Goal: Task Accomplishment & Management: Manage account settings

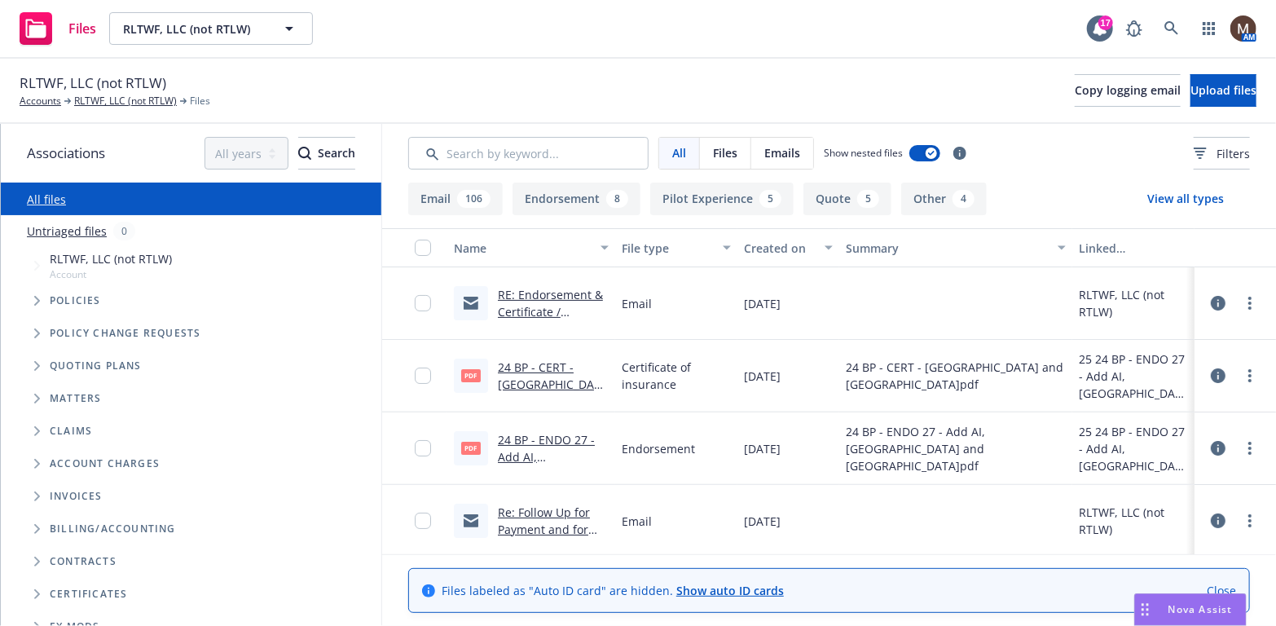
click at [537, 288] on link "RE: Endorsement & Certificate / Modesto Jet Center and [GEOGRAPHIC_DATA]" at bounding box center [553, 337] width 110 height 101
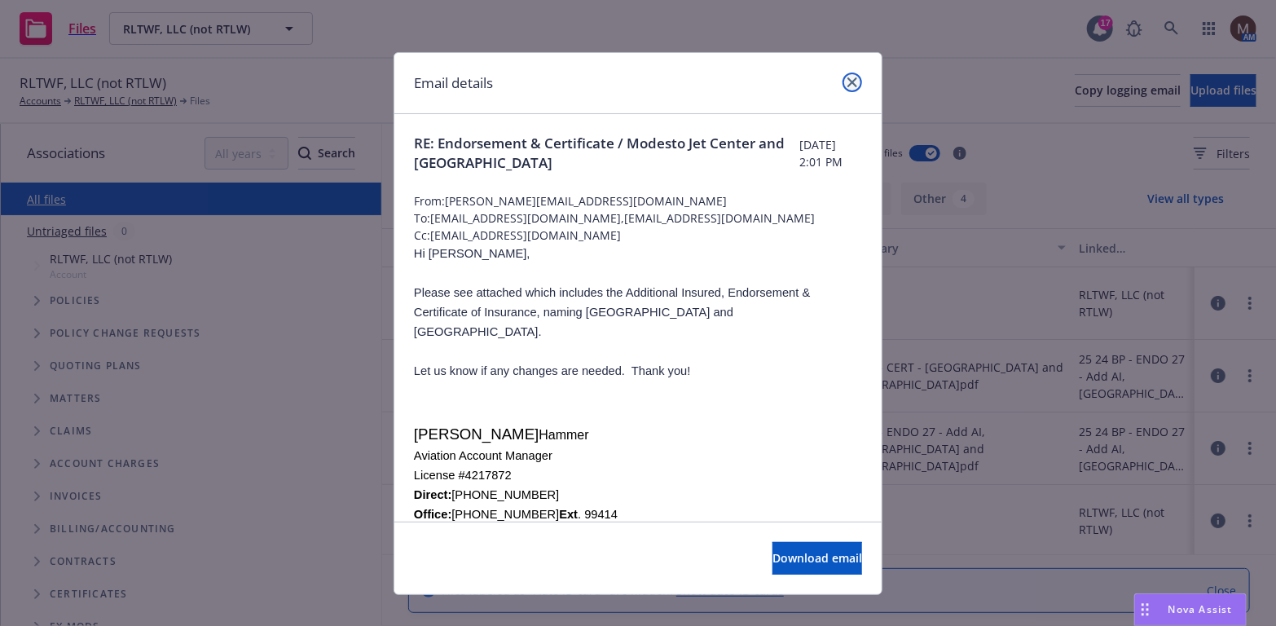
click at [848, 73] on link "close" at bounding box center [853, 83] width 20 height 20
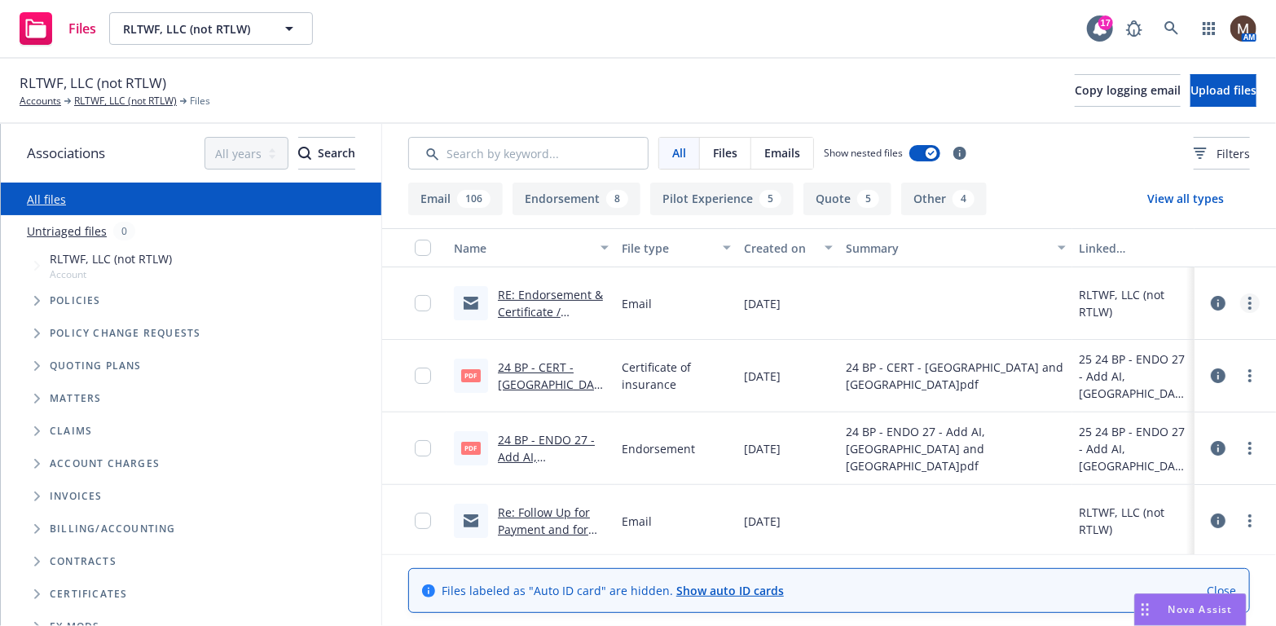
click at [1240, 302] on link "more" at bounding box center [1250, 303] width 20 height 20
click at [1118, 425] on link "Update associations" at bounding box center [1167, 434] width 162 height 33
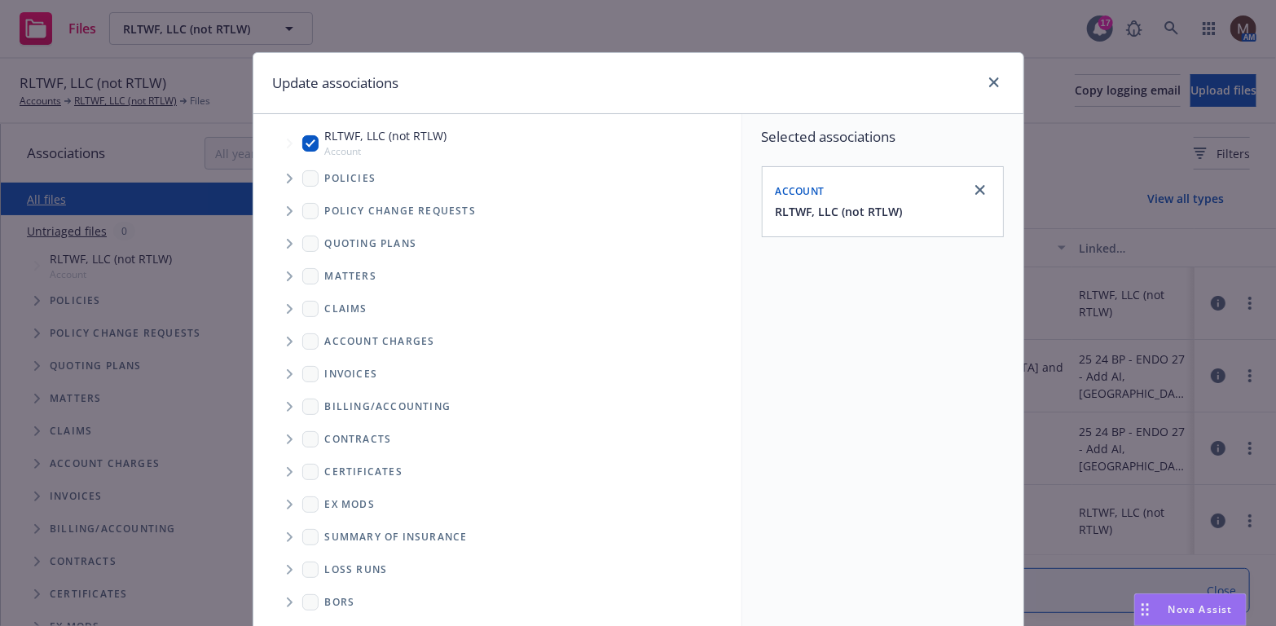
click at [287, 180] on icon "Tree Example" at bounding box center [290, 179] width 7 height 10
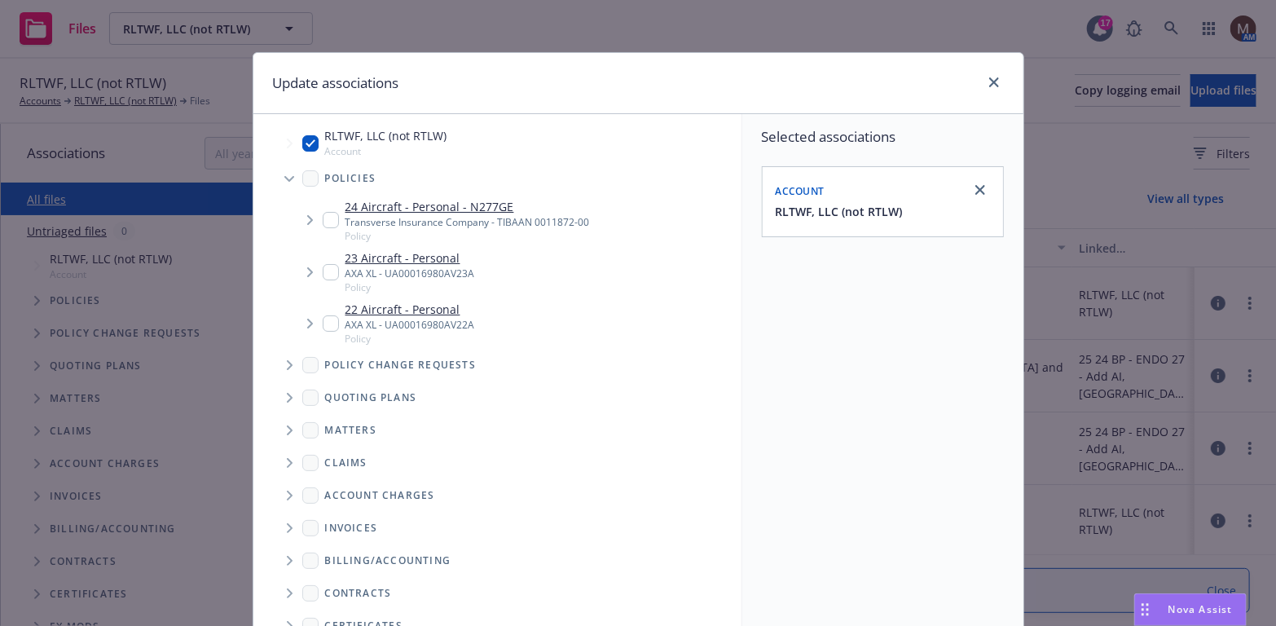
click at [323, 217] on input "Tree Example" at bounding box center [331, 220] width 16 height 16
checkbox input "true"
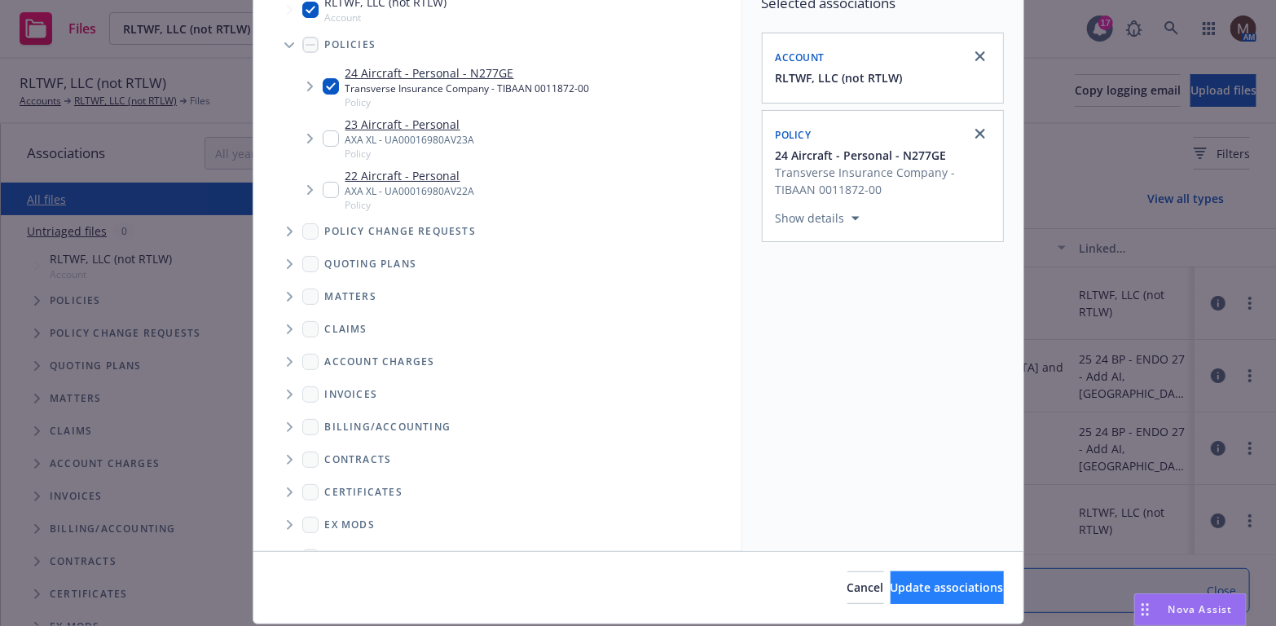
scroll to position [163, 0]
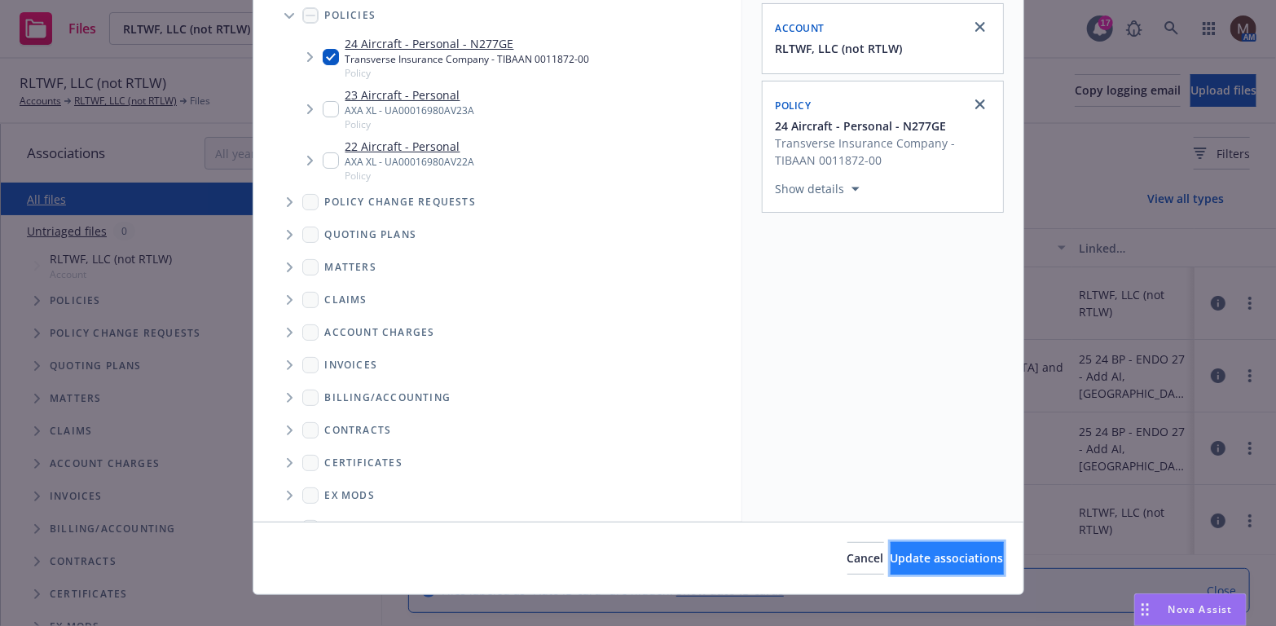
click at [940, 551] on span "Update associations" at bounding box center [947, 557] width 113 height 15
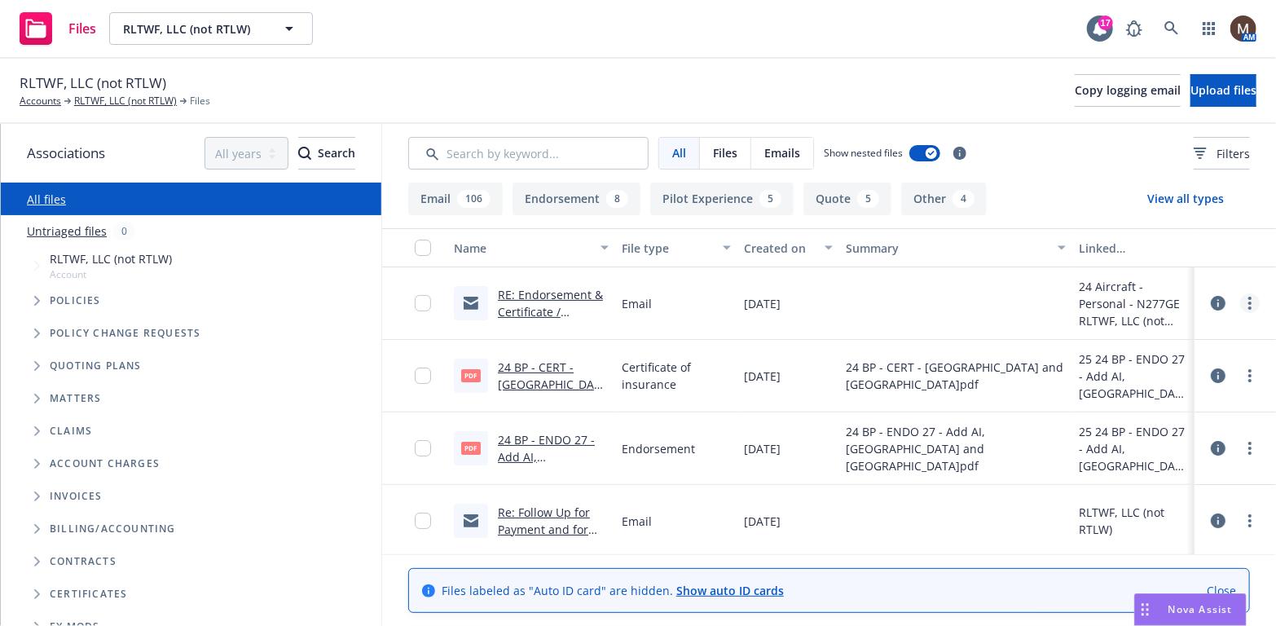
click at [1240, 300] on link "more" at bounding box center [1250, 303] width 20 height 20
click at [1141, 401] on link "Edit" at bounding box center [1167, 401] width 162 height 33
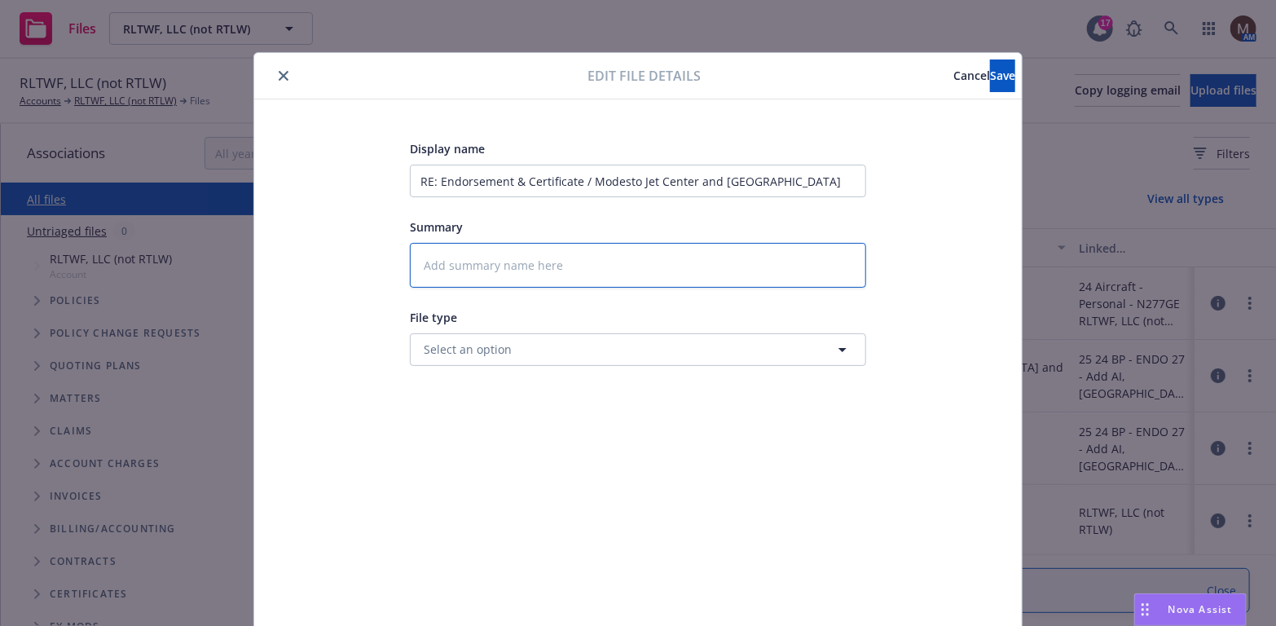
click at [520, 263] on textarea at bounding box center [638, 265] width 456 height 45
type textarea "2"
type textarea "x"
type textarea "24"
type textarea "x"
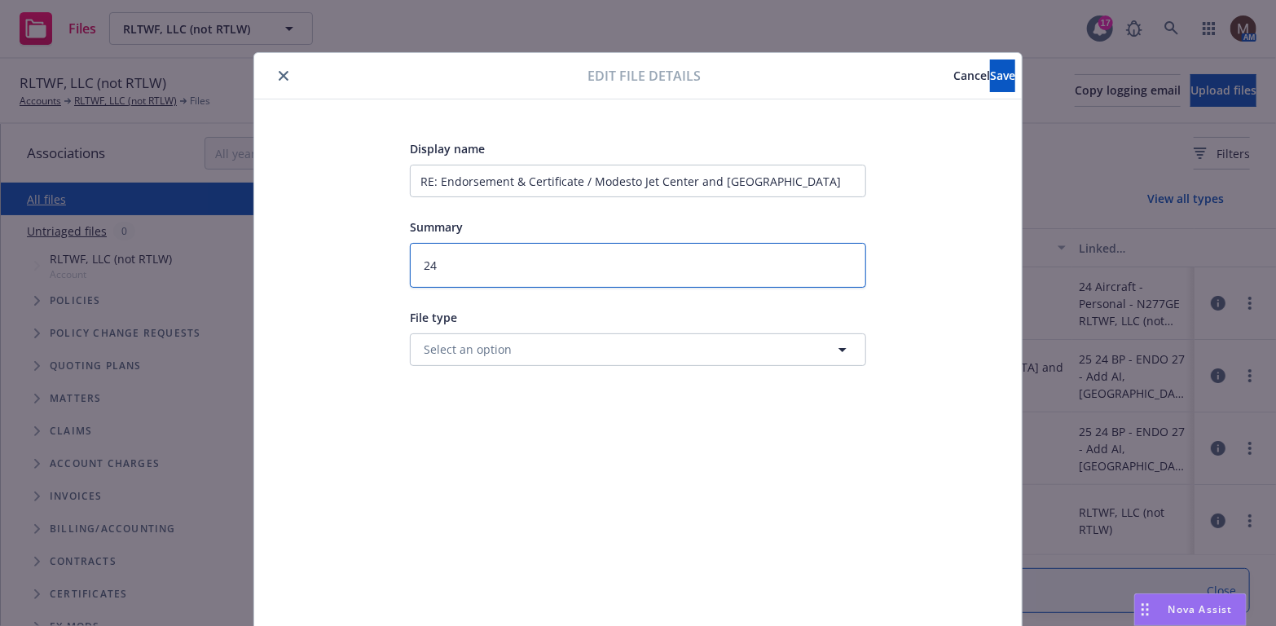
type textarea "24"
type textarea "x"
type textarea "24 B"
type textarea "x"
type textarea "24 BP"
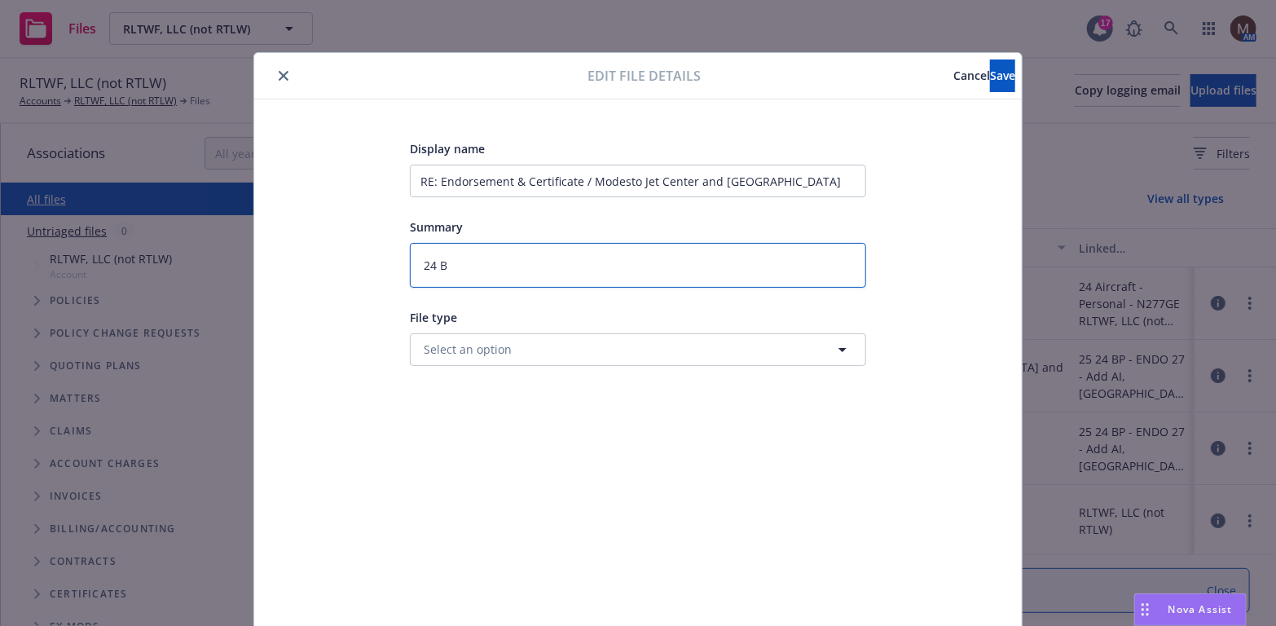
type textarea "x"
type textarea "24 BP"
type textarea "x"
type textarea "24 BP -"
type textarea "x"
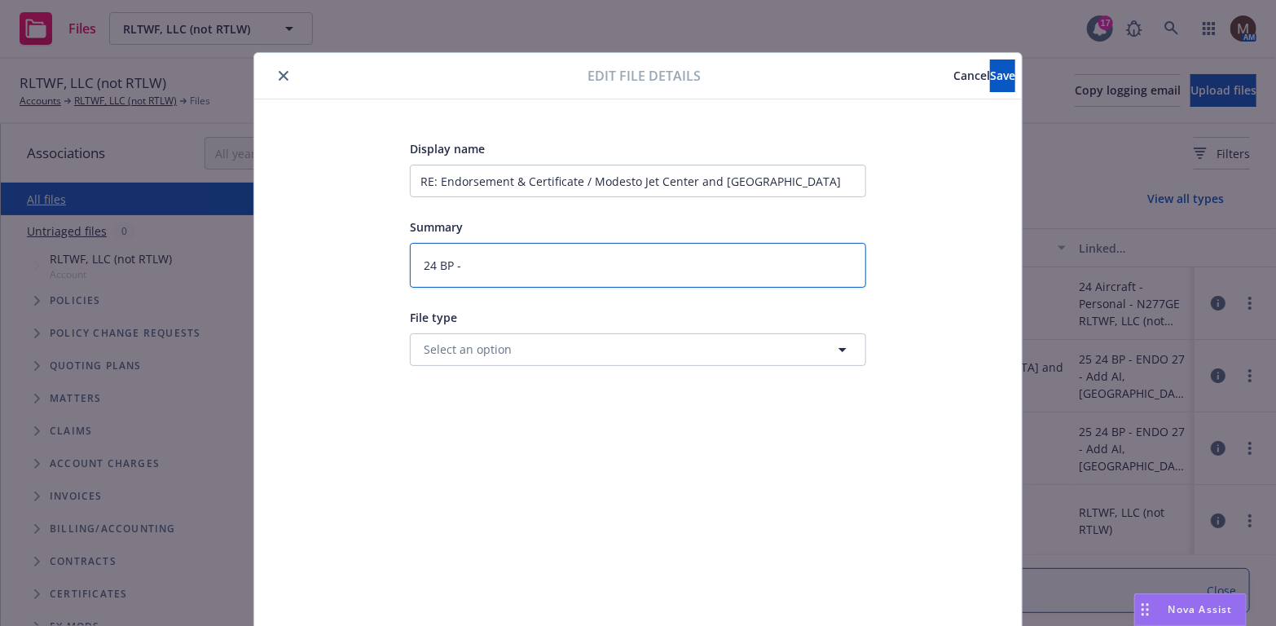
type textarea "24 BP -"
type textarea "x"
type textarea "24 BP - T"
type textarea "x"
type textarea "24 BP - T"
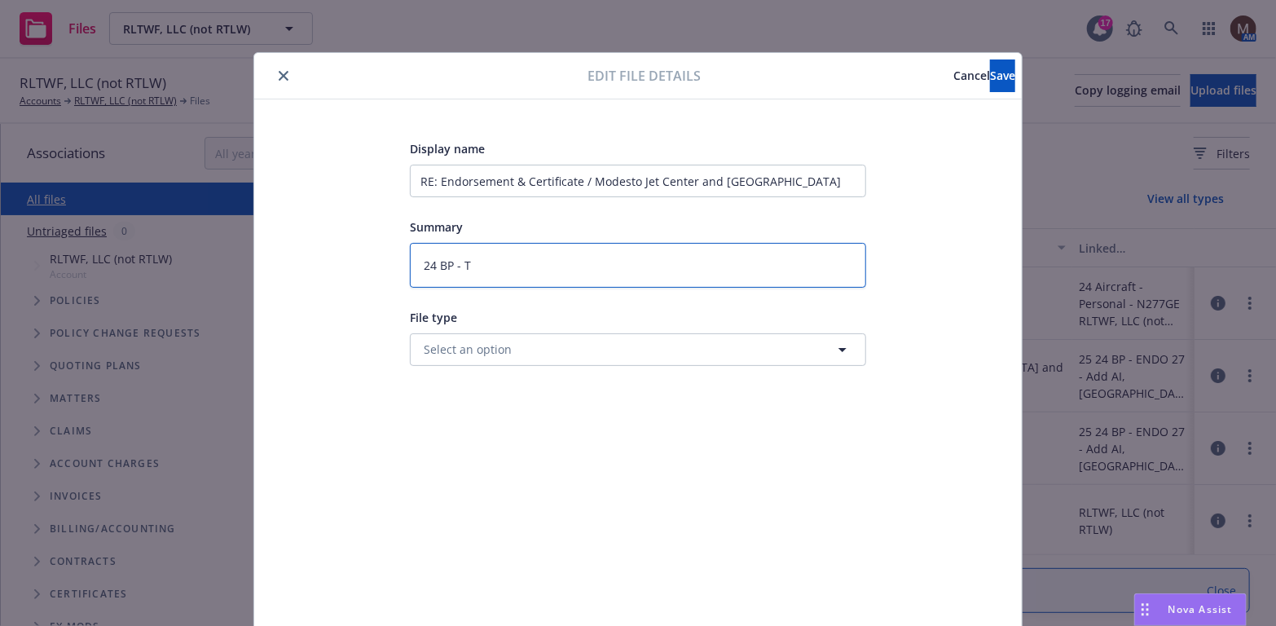
type textarea "x"
type textarea "24 BP - T"
type textarea "x"
type textarea "24 BP - To"
type textarea "x"
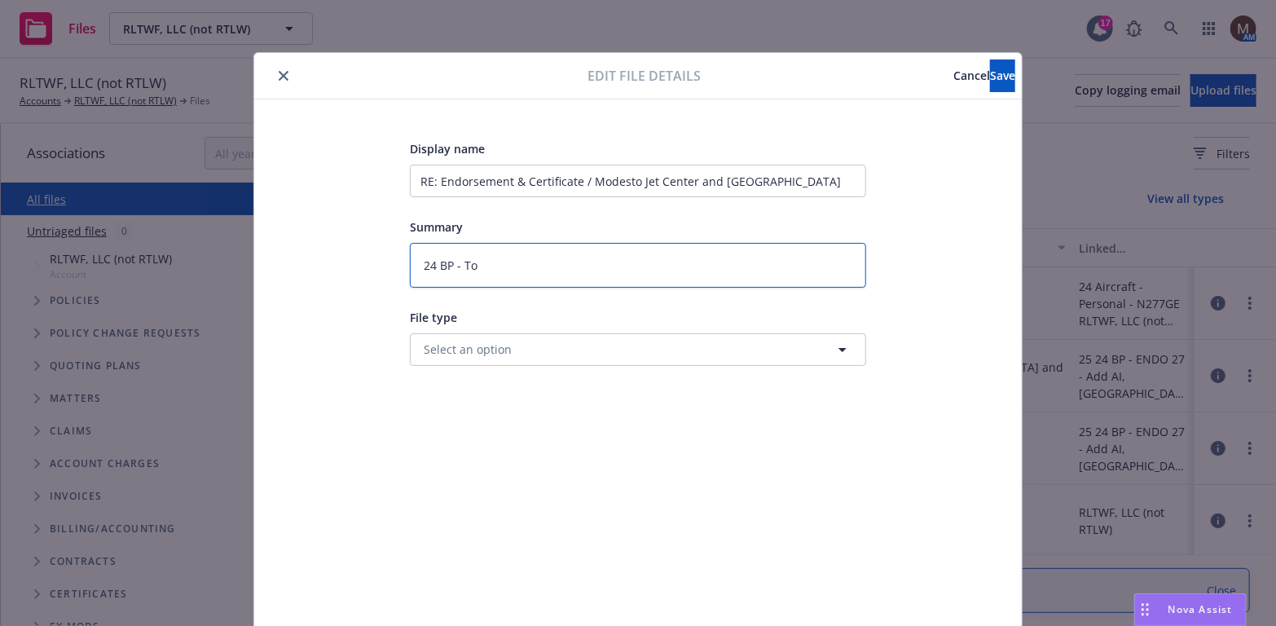
type textarea "24 BP - To"
type textarea "x"
type textarea "24 BP - To I"
type textarea "x"
type textarea "24 BP - To In"
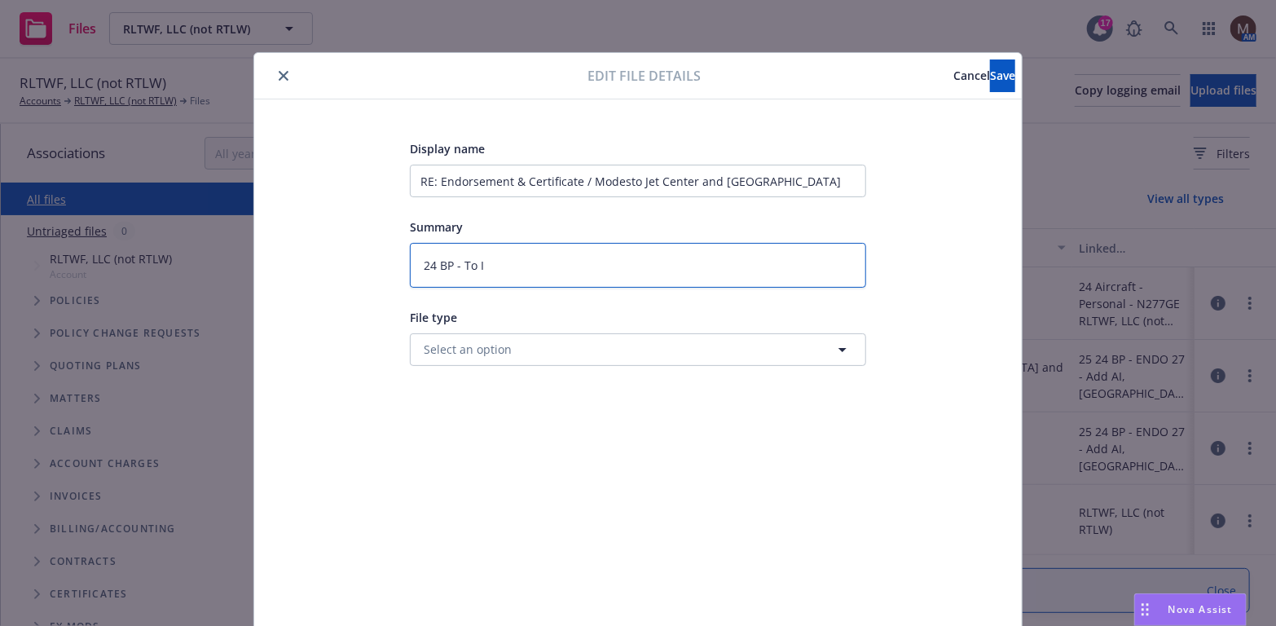
type textarea "x"
type textarea "24 BP - To Ins"
type textarea "x"
type textarea "24 BP - To Insu"
type textarea "x"
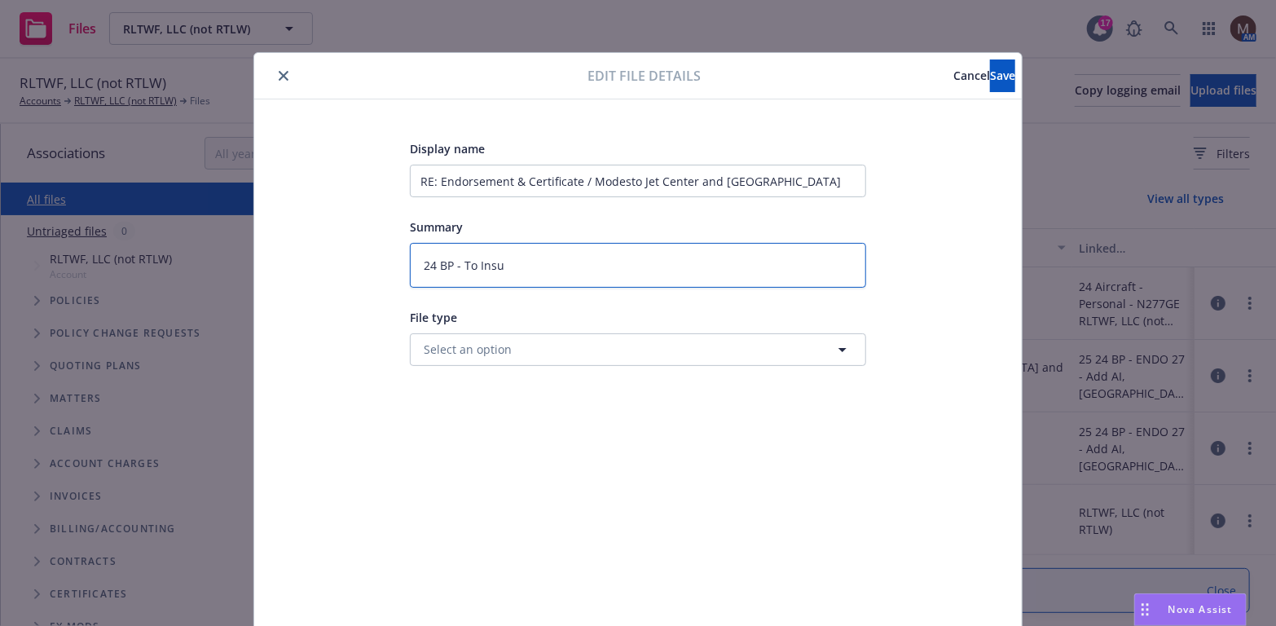
type textarea "24 BP - To Insur"
type textarea "x"
type textarea "24 BP - To Insure"
type textarea "x"
type textarea "24 BP - To Insured"
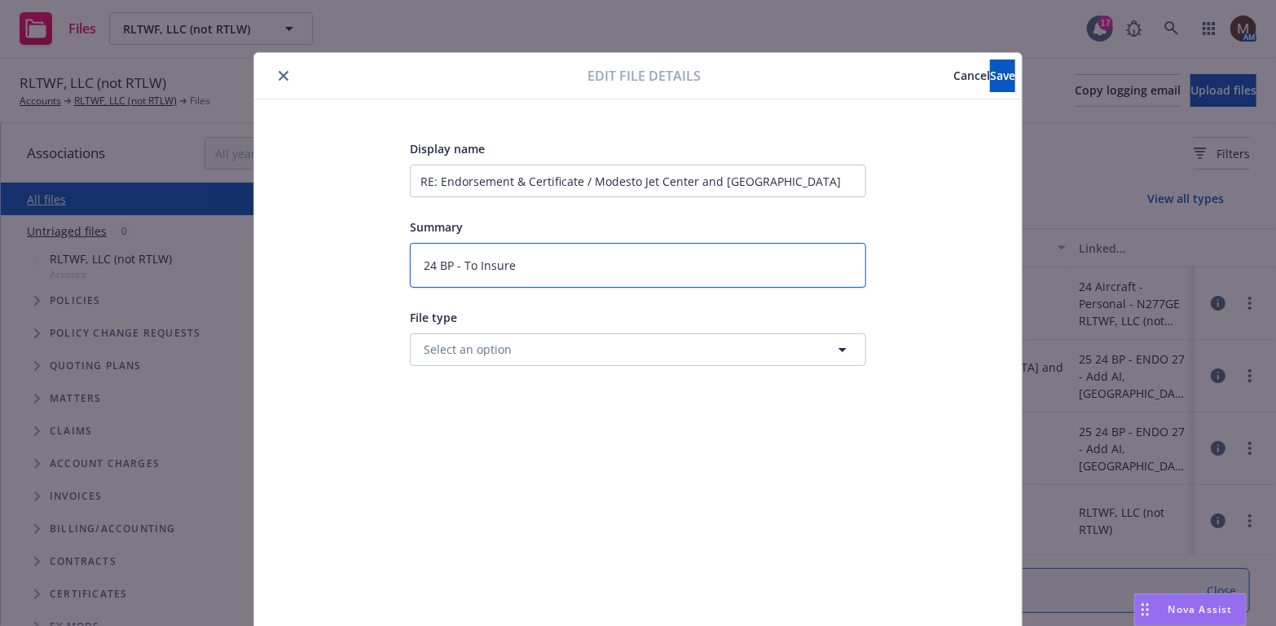
type textarea "x"
type textarea "24 BP - To Insured:"
type textarea "x"
type textarea "24 BP - To Insured:"
type textarea "x"
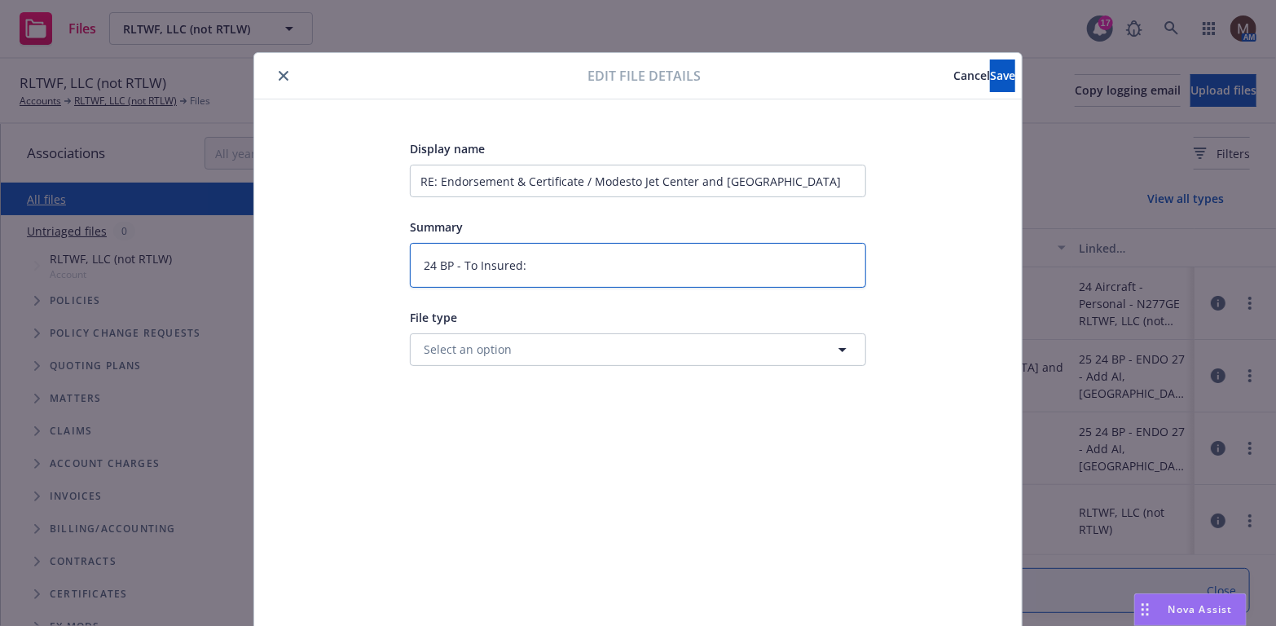
type textarea "24 BP - To Insured:"
type textarea "x"
type textarea "24 BP - To Insured: E"
type textarea "x"
type textarea "24 BP - To Insured: En"
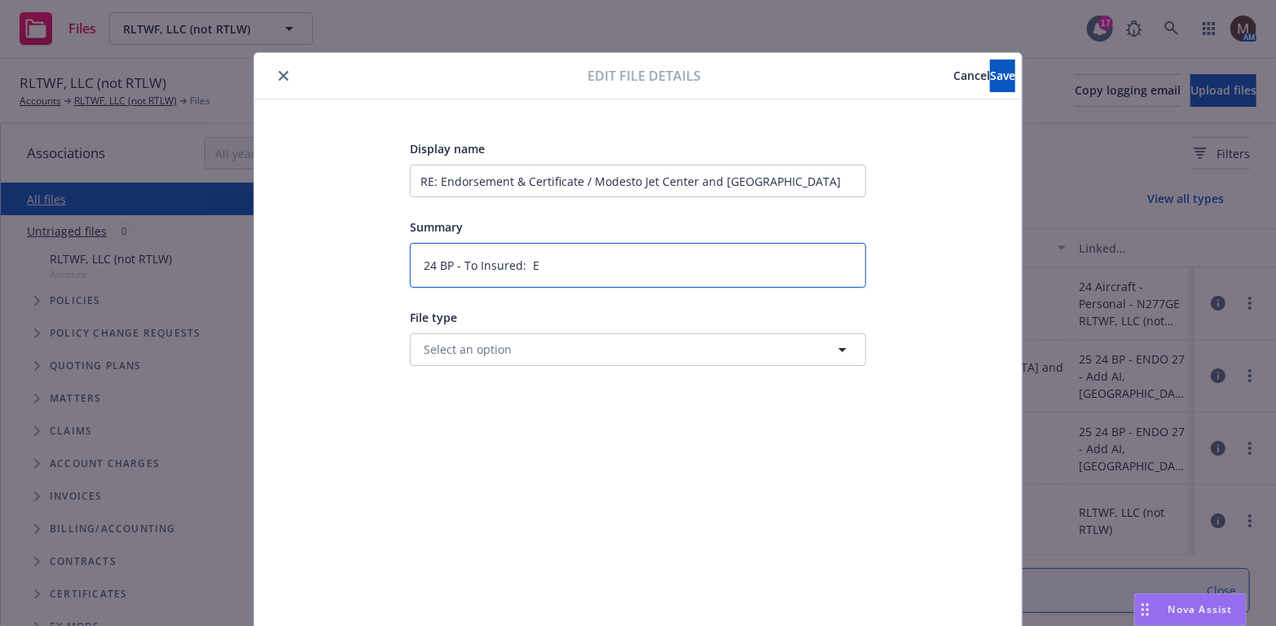
type textarea "x"
type textarea "24 BP - To Insured: End"
type textarea "x"
type textarea "24 BP - To Insured: Endo"
type textarea "x"
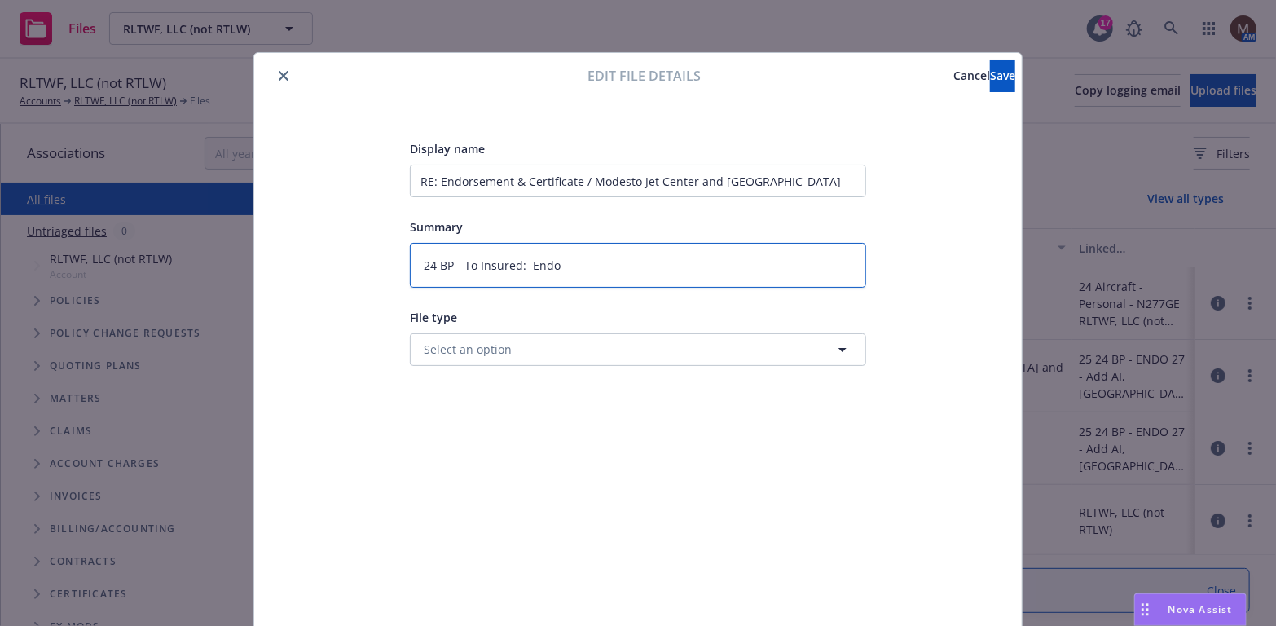
type textarea "24 BP - To Insured: Endo"
type textarea "x"
type textarea "24 BP - To Insured: Endo &"
type textarea "x"
type textarea "24 BP - To Insured: Endo &"
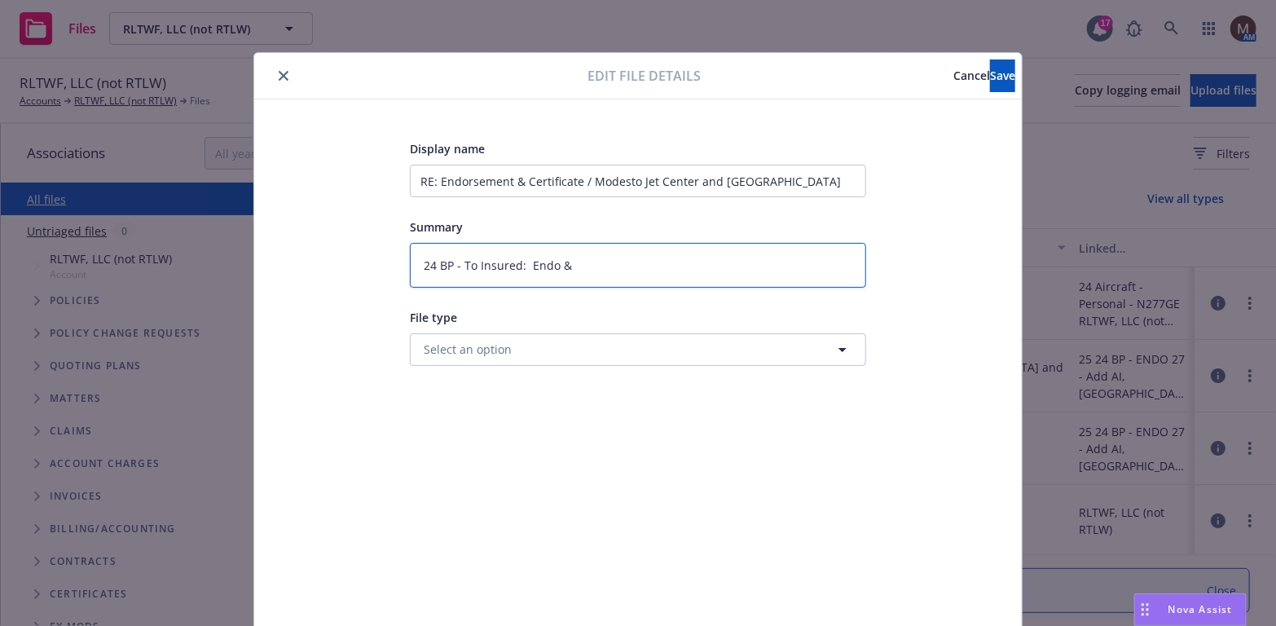
type textarea "x"
type textarea "24 BP - To Insured: Endo & C"
type textarea "x"
type textarea "24 BP - To Insured: Endo & CO"
type textarea "x"
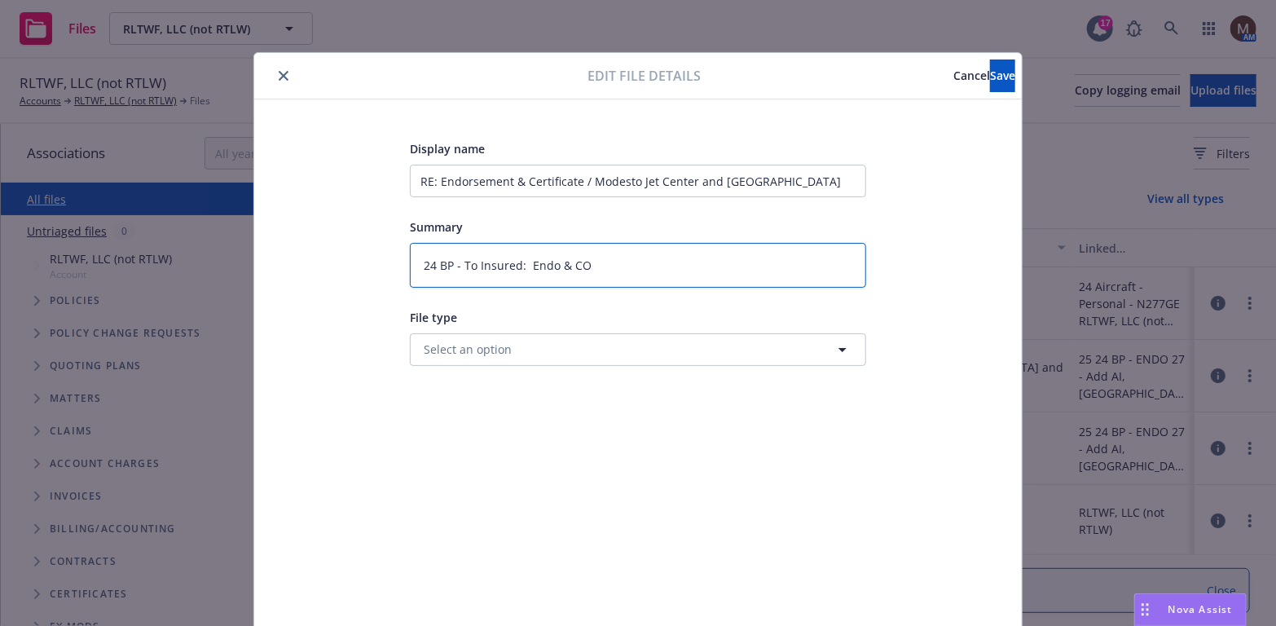
type textarea "24 BP - To Insured: Endo & COI"
type textarea "x"
type textarea "24 BP - To Insured: Endo & COI"
type textarea "x"
type textarea "24 BP - To Insured: Endo & COI f"
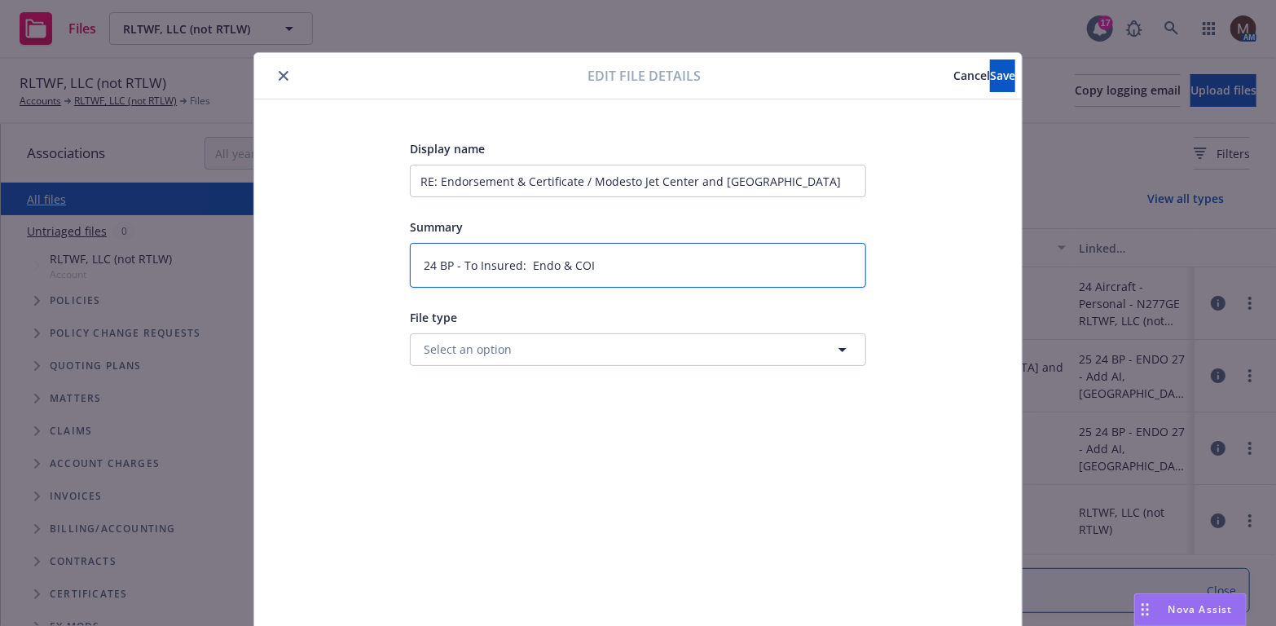
type textarea "x"
type textarea "24 BP - To Insured: Endo & COI fo"
type textarea "x"
type textarea "24 BP - To Insured: Endo & COI for"
type textarea "x"
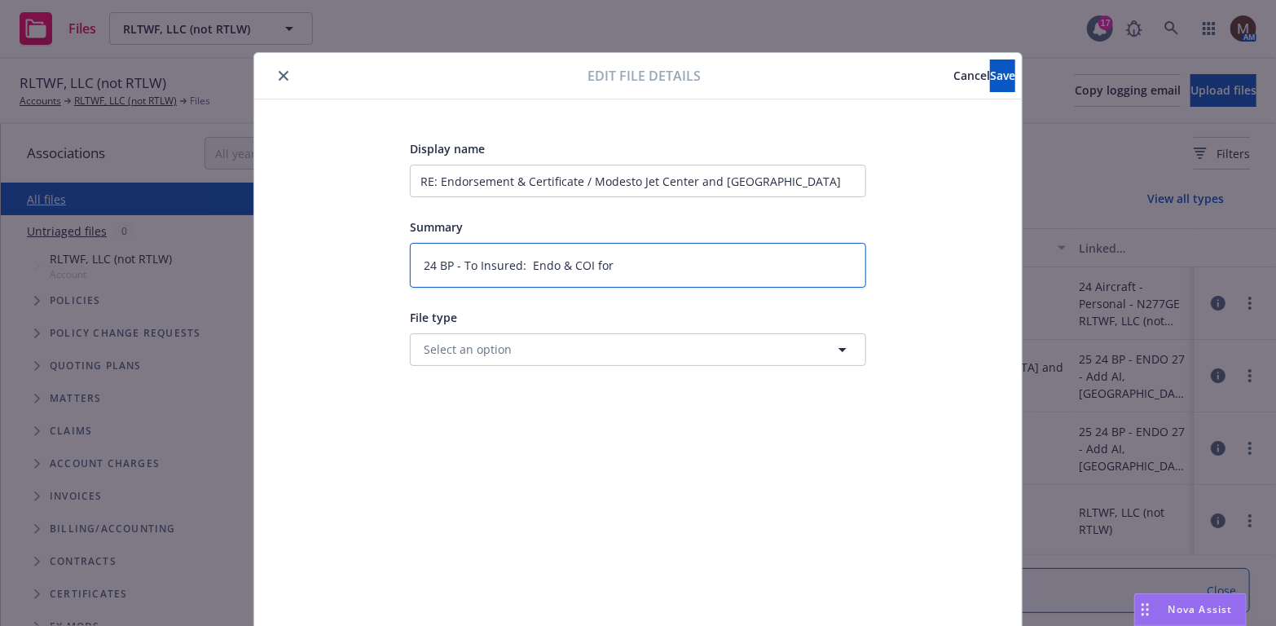
type textarea "24 BP - To Insured: Endo & COI for"
type textarea "x"
type textarea "24 BP - To Insured: Endo & COI for M"
type textarea "x"
type textarea "24 BP - To Insured: Endo & COI for Mo"
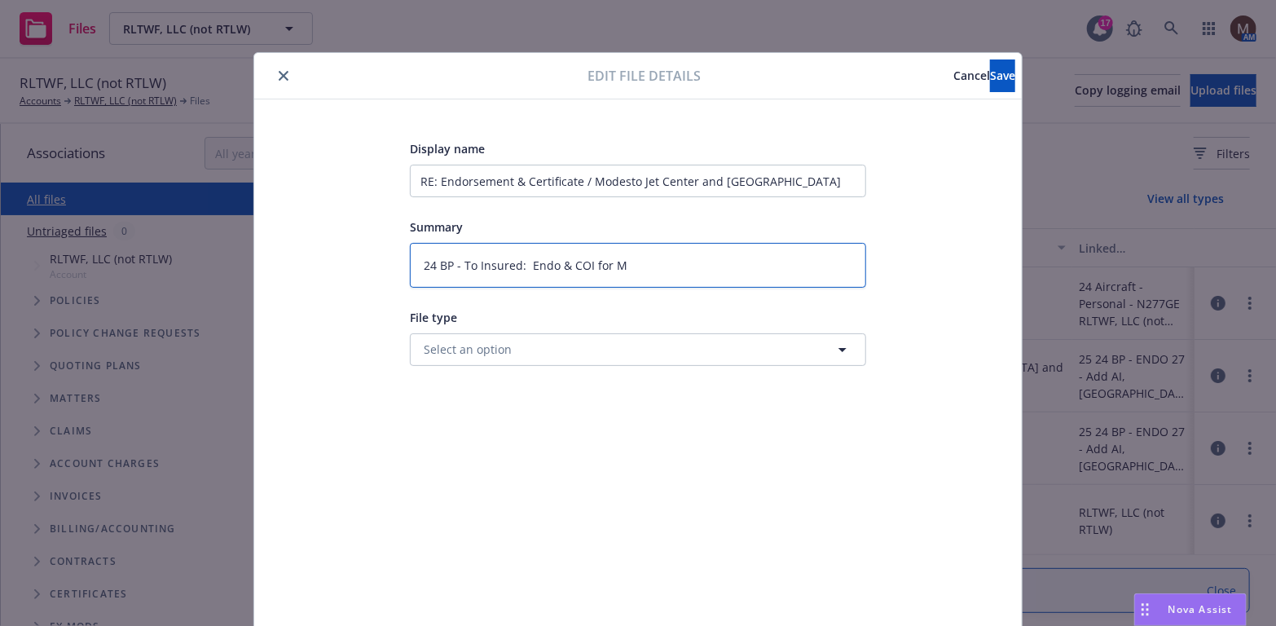
type textarea "x"
type textarea "24 BP - To Insured: Endo & COI for Mod"
type textarea "x"
type textarea "24 BP - To Insured: Endo & COI for Mode"
type textarea "x"
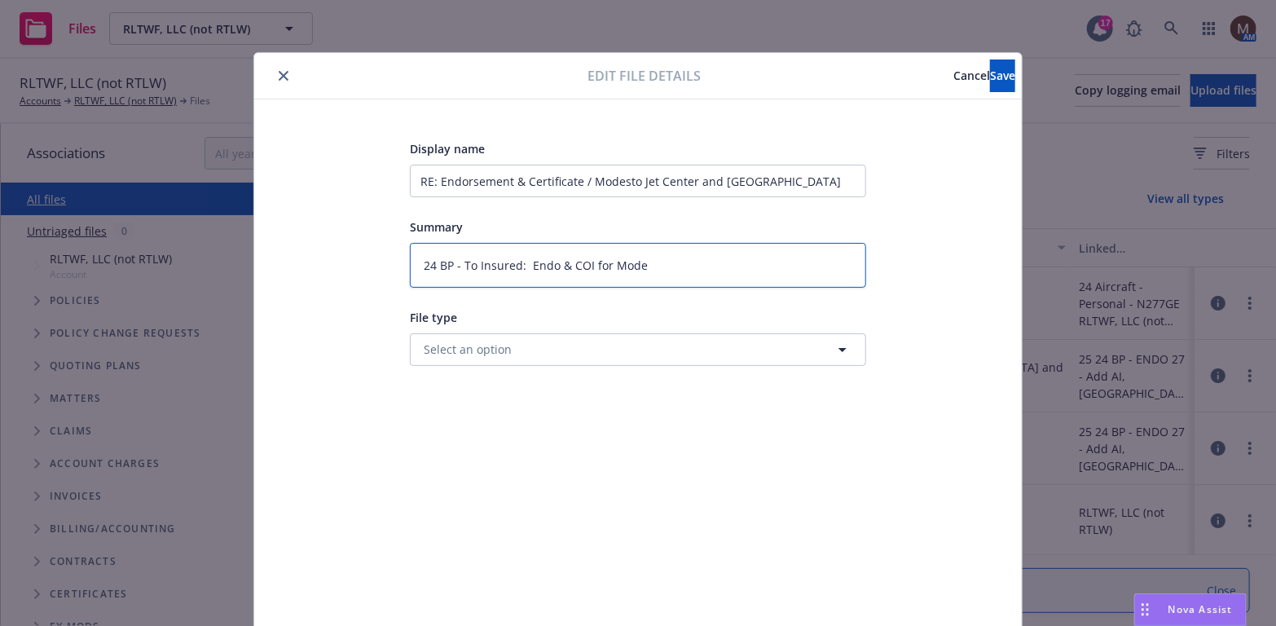
type textarea "24 BP - To Insured: Endo & COI for Modes"
type textarea "x"
type textarea "24 BP - To Insured: Endo & COI for Modest"
type textarea "x"
type textarea "24 BP - To Insured: Endo & COI for Modesto"
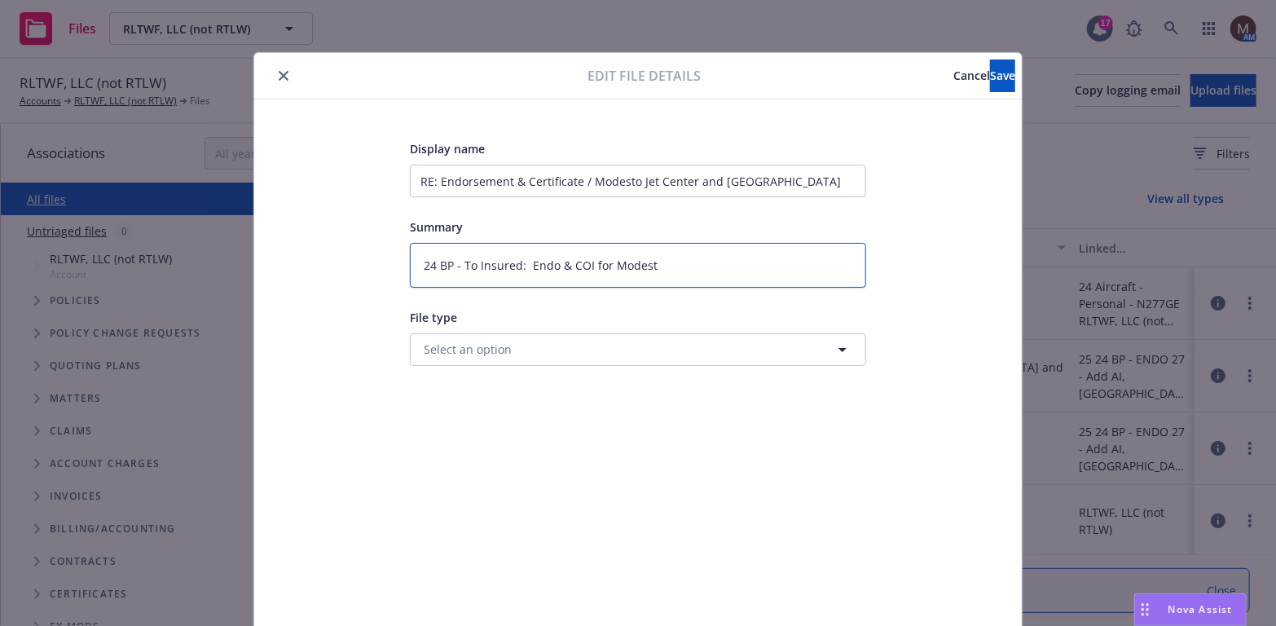
type textarea "x"
type textarea "24 BP - To Insured: Endo & COI for Modesto"
type textarea "x"
type textarea "24 BP - To Insured: Endo & COI for Modesto J"
type textarea "x"
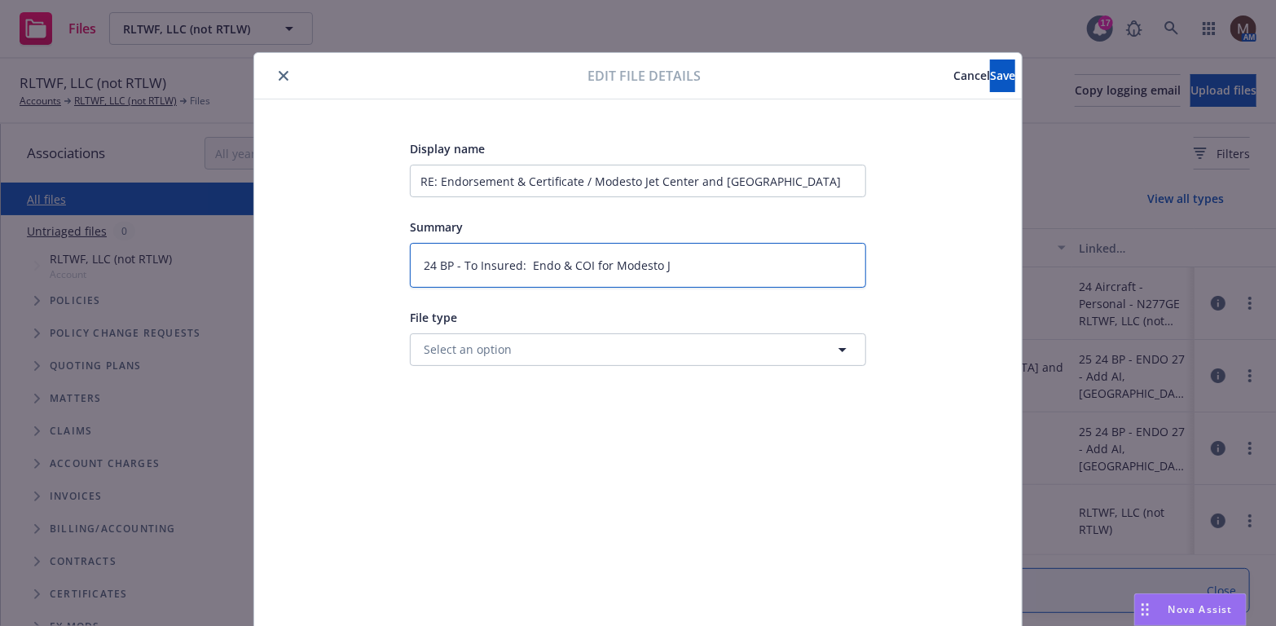
type textarea "24 BP - To Insured: Endo & COI for Modesto Je"
type textarea "x"
type textarea "24 BP - To Insured: Endo & COI for Modesto Jet"
type textarea "x"
type textarea "24 BP - To Insured: Endo & COI for Modesto Jet"
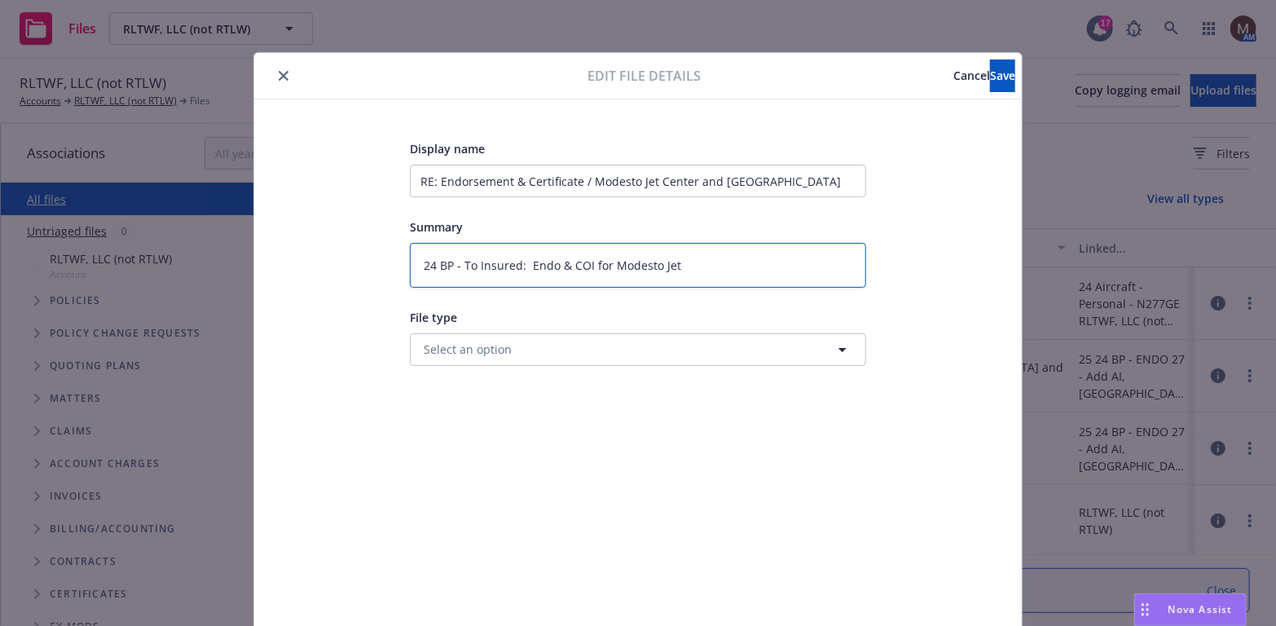
type textarea "x"
type textarea "24 BP - To Insured: Endo & COI for Modesto Jet C"
type textarea "x"
type textarea "24 BP - To Insured: Endo & COI for Modesto Jet Ce"
type textarea "x"
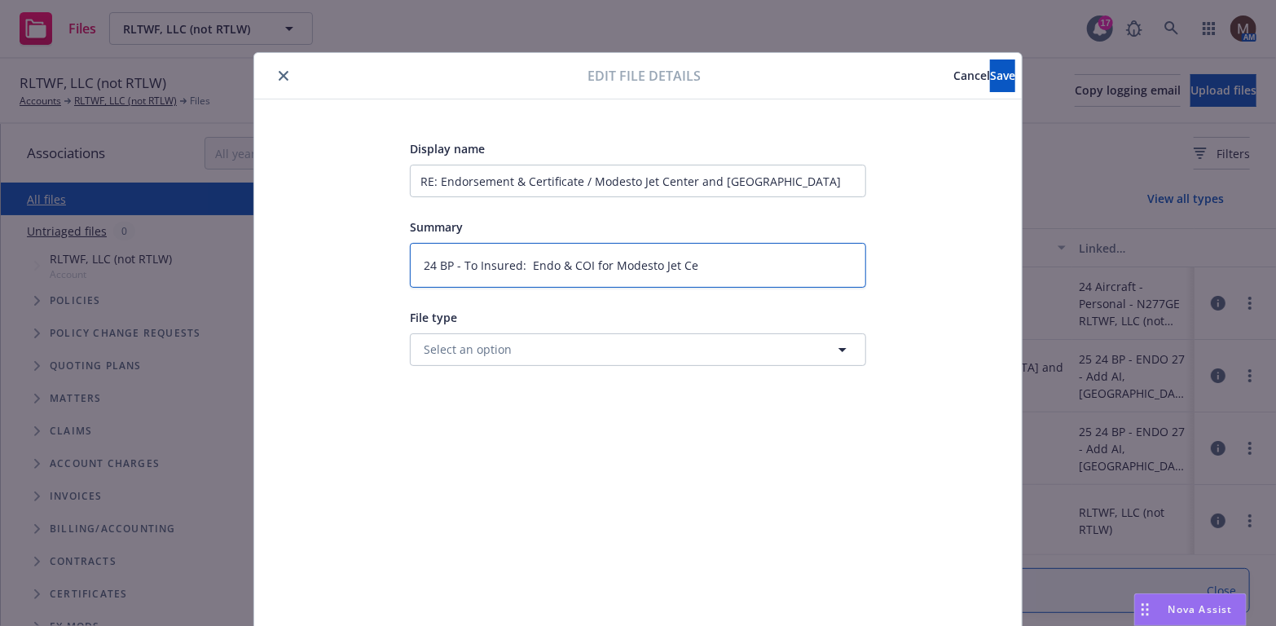
type textarea "24 BP - To Insured: Endo & COI for Modesto Jet Cen"
type textarea "x"
type textarea "24 BP - To Insured: Endo & COI for Modesto Jet Cent"
type textarea "x"
type textarea "24 BP - To Insured: Endo & COI for Modesto Jet Cente"
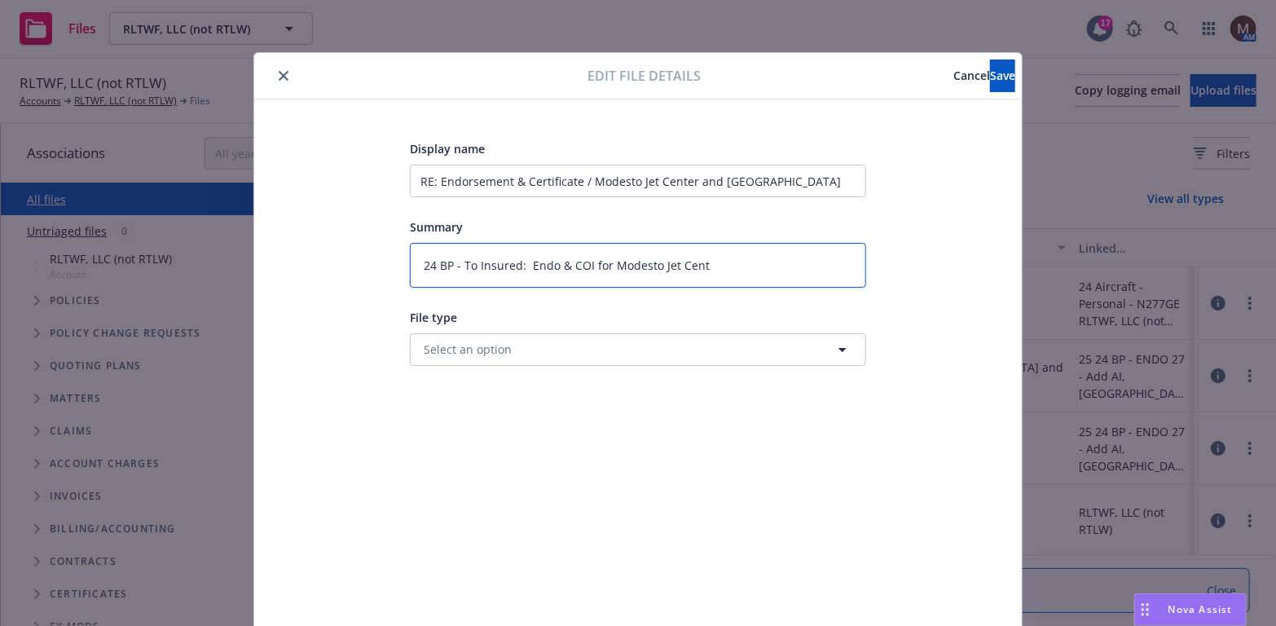
type textarea "x"
type textarea "24 BP - To Insured: Endo & COI for [GEOGRAPHIC_DATA]"
type textarea "x"
type textarea "24 BP - To Insured: Endo & COI for [GEOGRAPHIC_DATA]"
click at [990, 59] on button "Save" at bounding box center [1002, 75] width 25 height 33
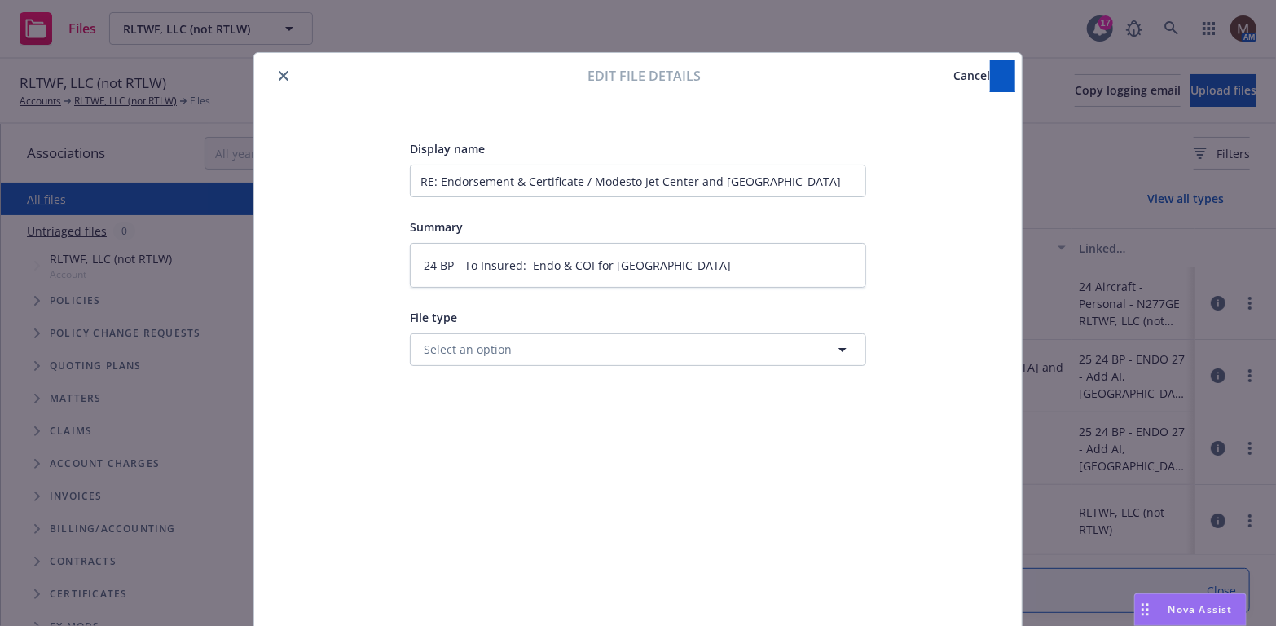
type textarea "x"
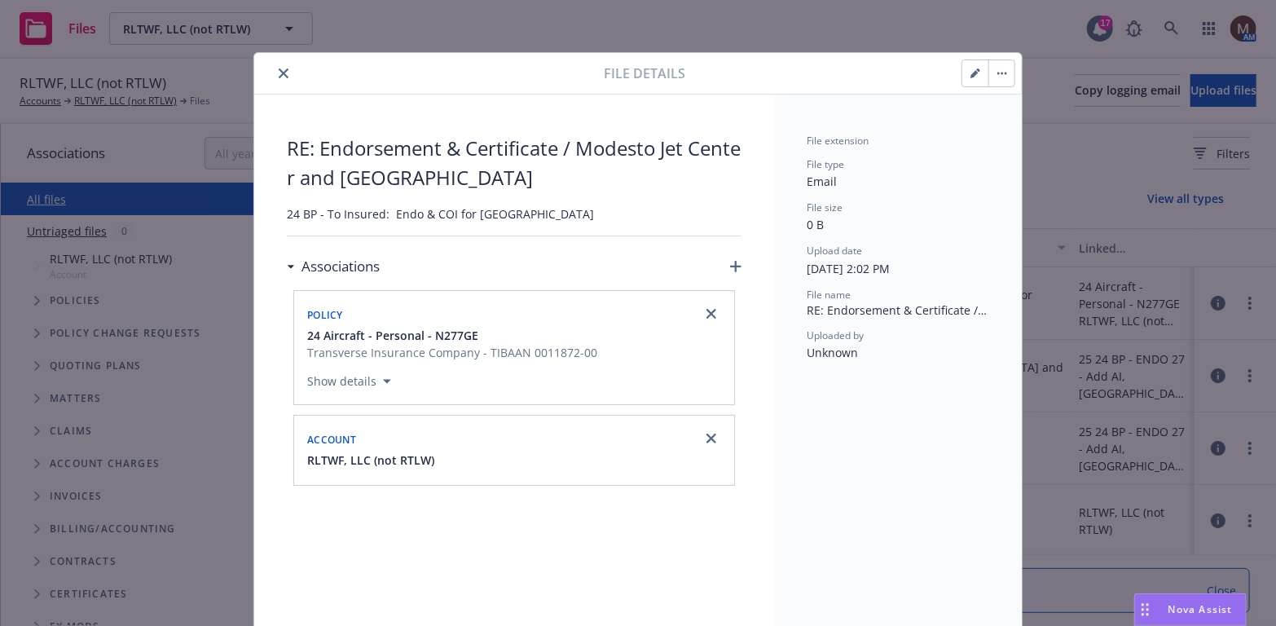
click at [274, 69] on button "close" at bounding box center [284, 74] width 20 height 20
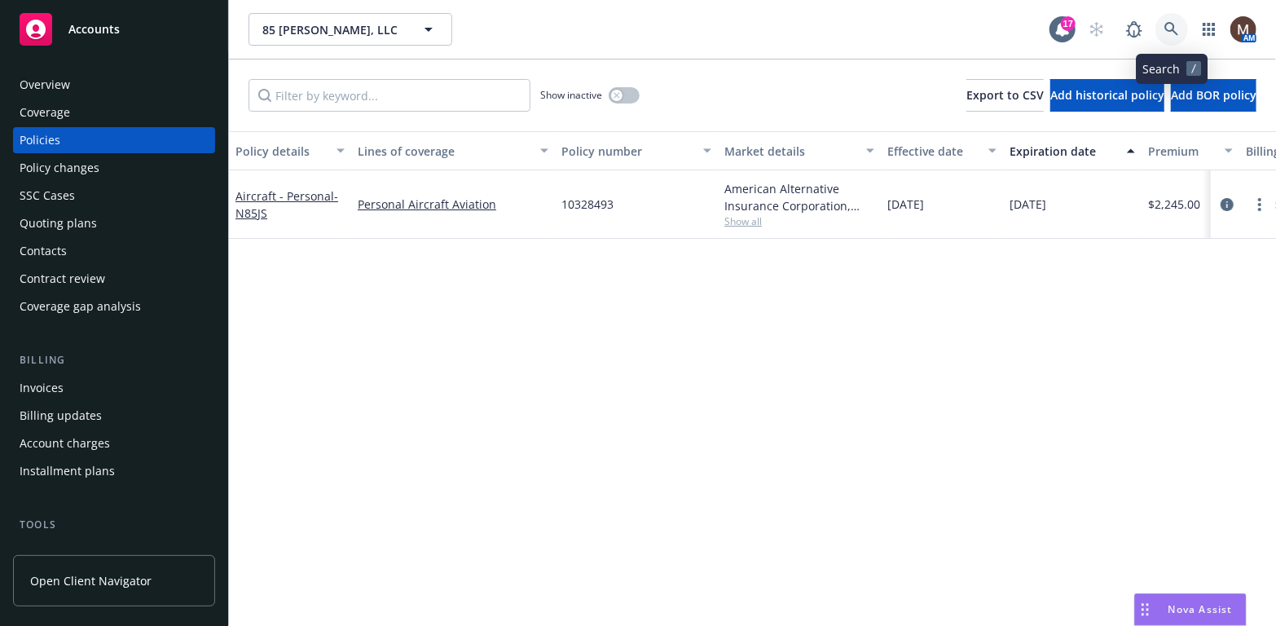
click at [1171, 25] on icon at bounding box center [1172, 29] width 15 height 15
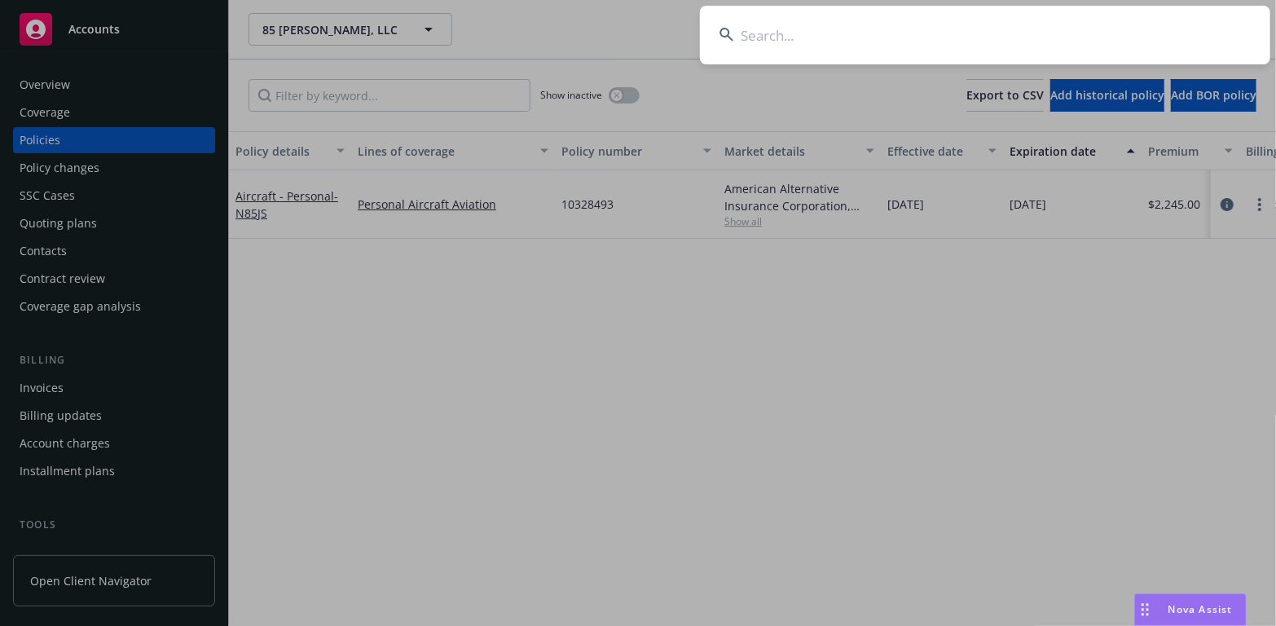
click at [763, 30] on input at bounding box center [985, 35] width 570 height 59
type input "kris"
